Goal: Task Accomplishment & Management: Manage account settings

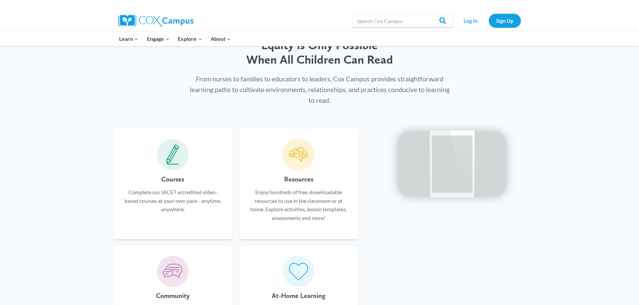
scroll to position [201, 0]
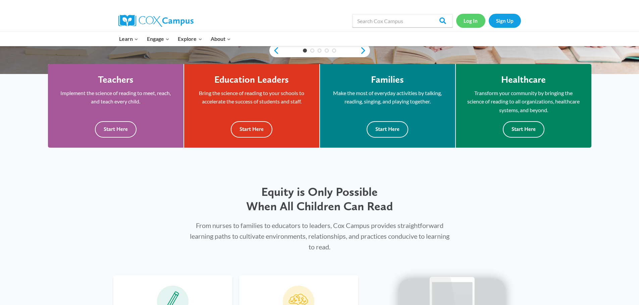
click at [468, 24] on link "Log In" at bounding box center [470, 21] width 29 height 14
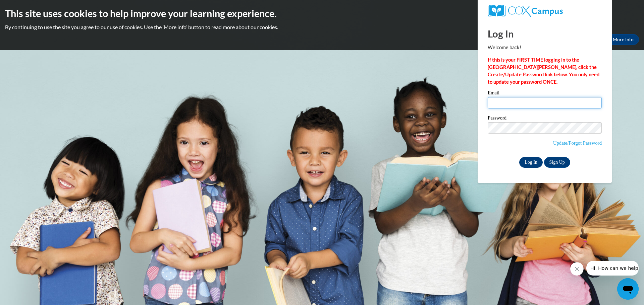
type input "emily.mcgrath.1@salem.k12.wi.us"
click at [526, 160] on input "Log In" at bounding box center [530, 162] width 23 height 11
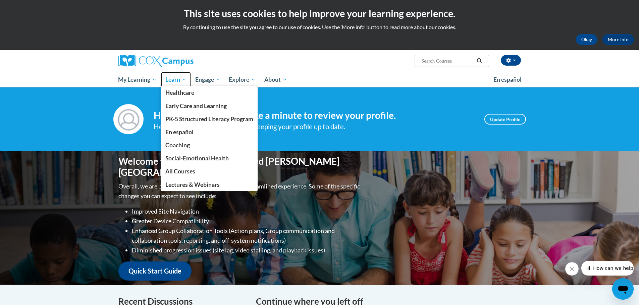
click at [173, 81] on span "Learn" at bounding box center [175, 80] width 21 height 8
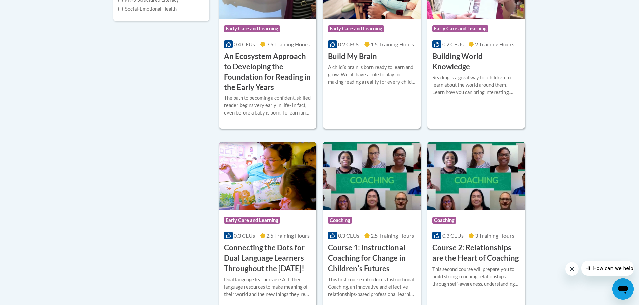
scroll to position [235, 0]
